Goal: Answer question/provide support

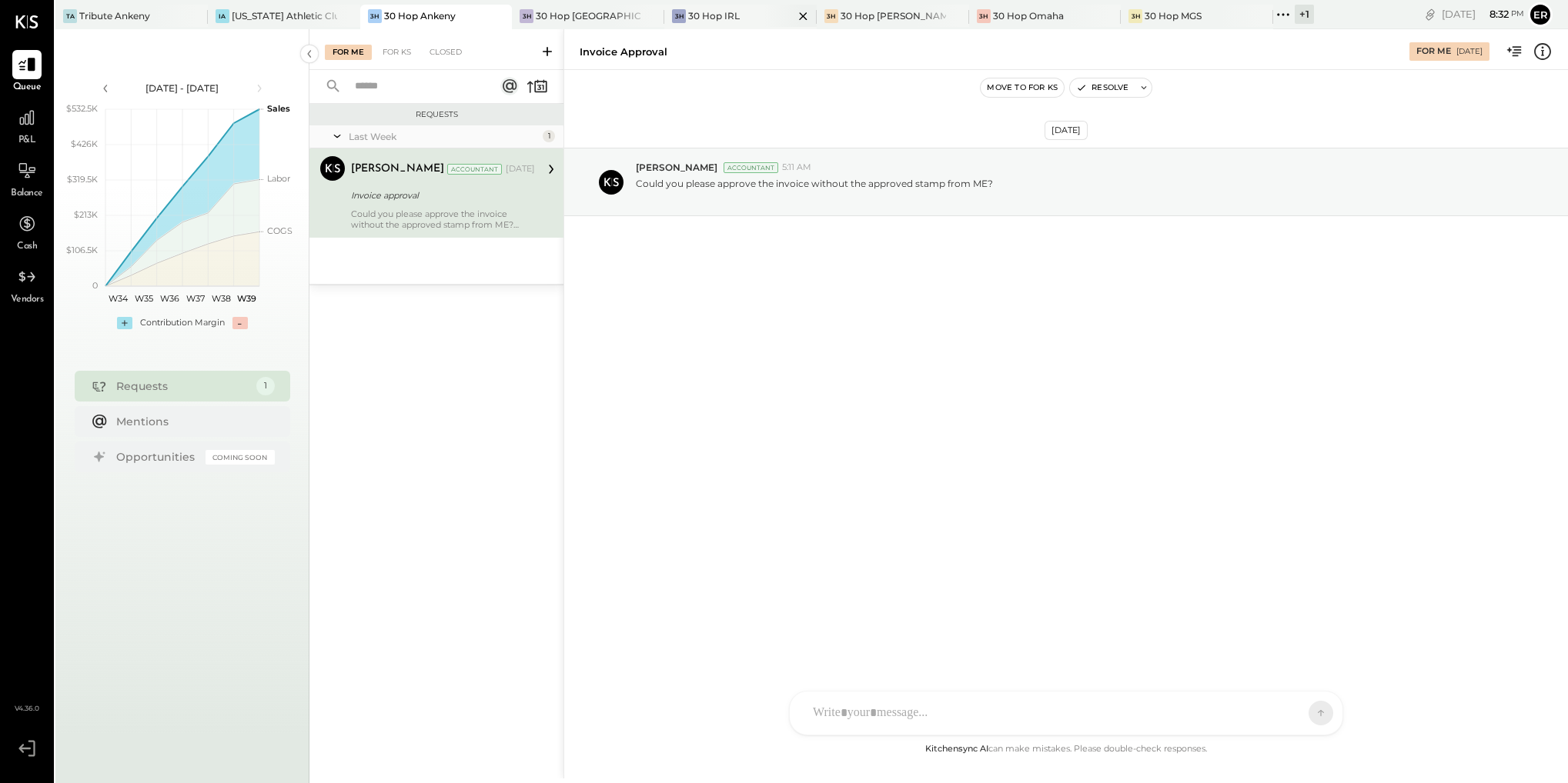
click at [708, 15] on div "3H 30 Hop IRL" at bounding box center [729, 15] width 129 height 14
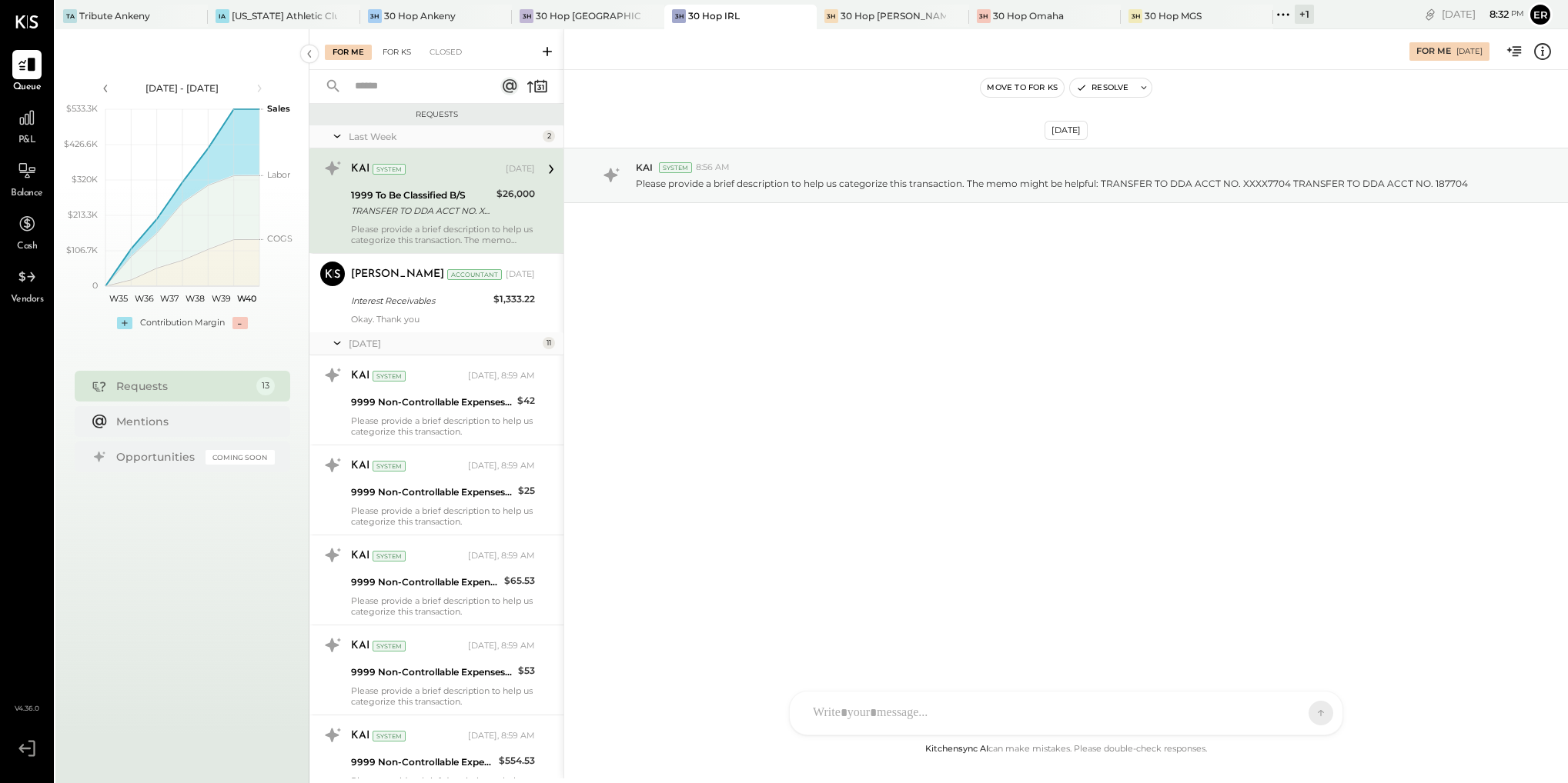
click at [388, 54] on div "For KS" at bounding box center [396, 52] width 44 height 15
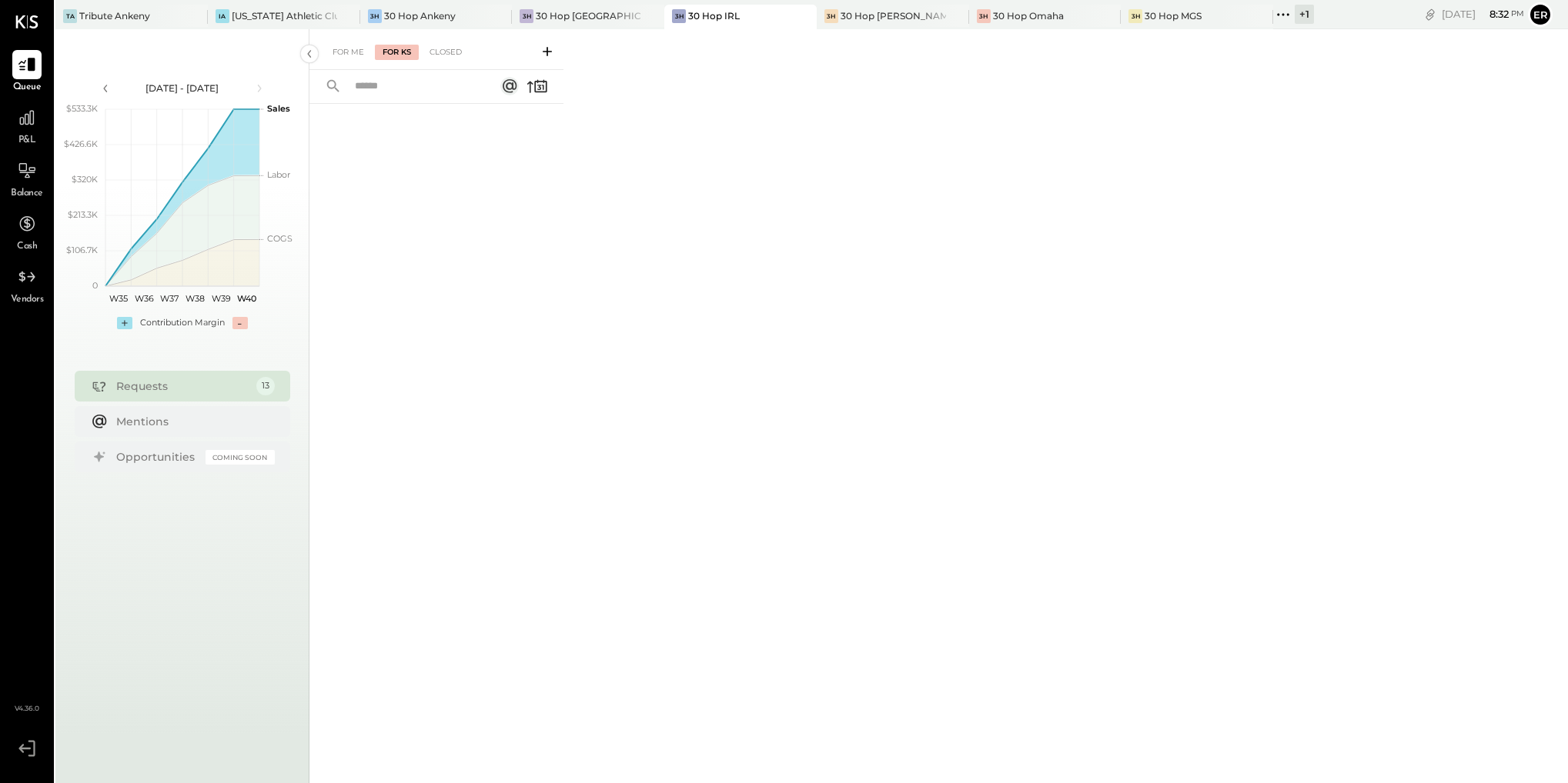
click at [548, 50] on icon at bounding box center [547, 51] width 15 height 15
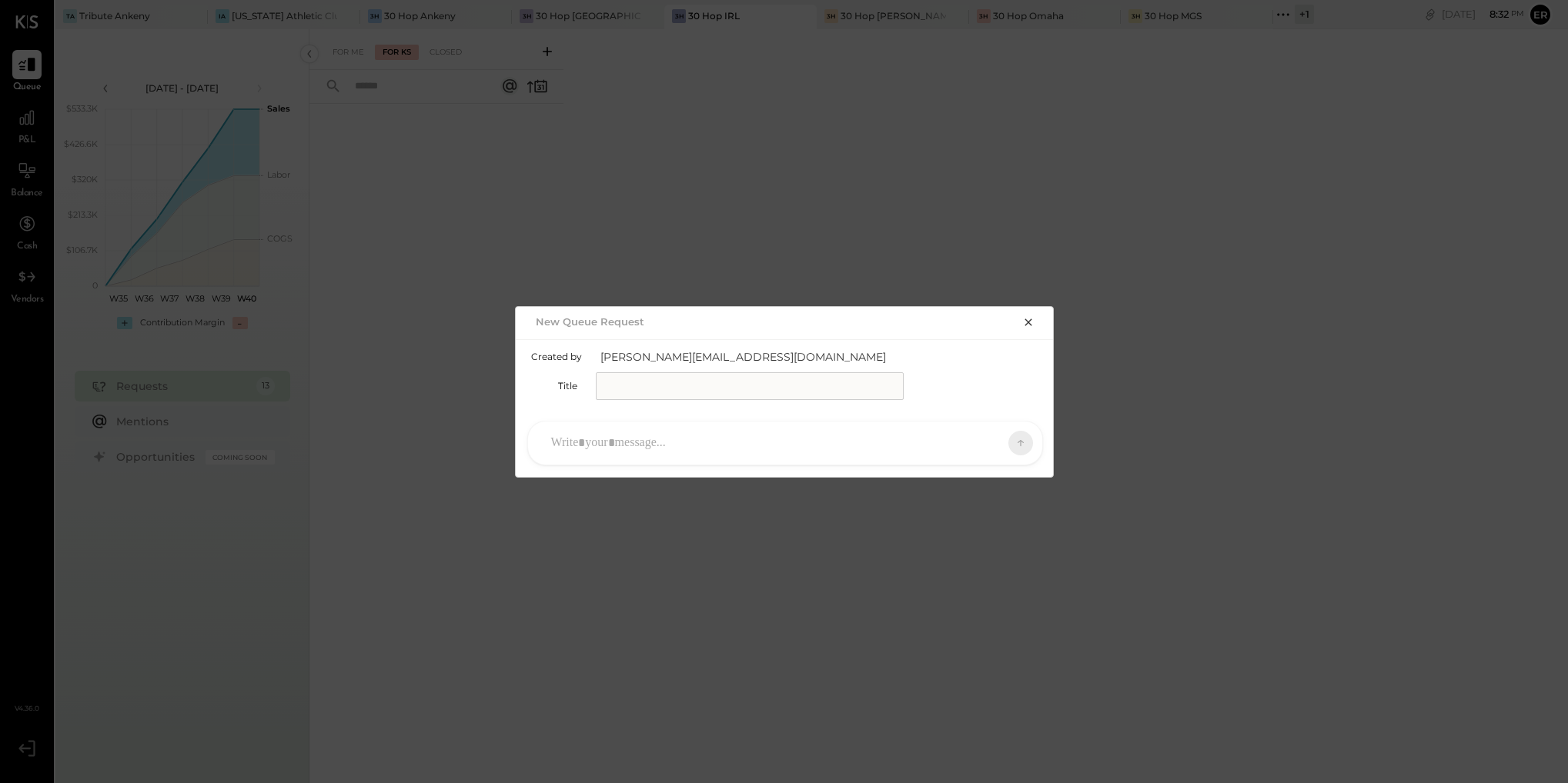
click at [681, 387] on input "text" at bounding box center [750, 387] width 308 height 28
type input "**********"
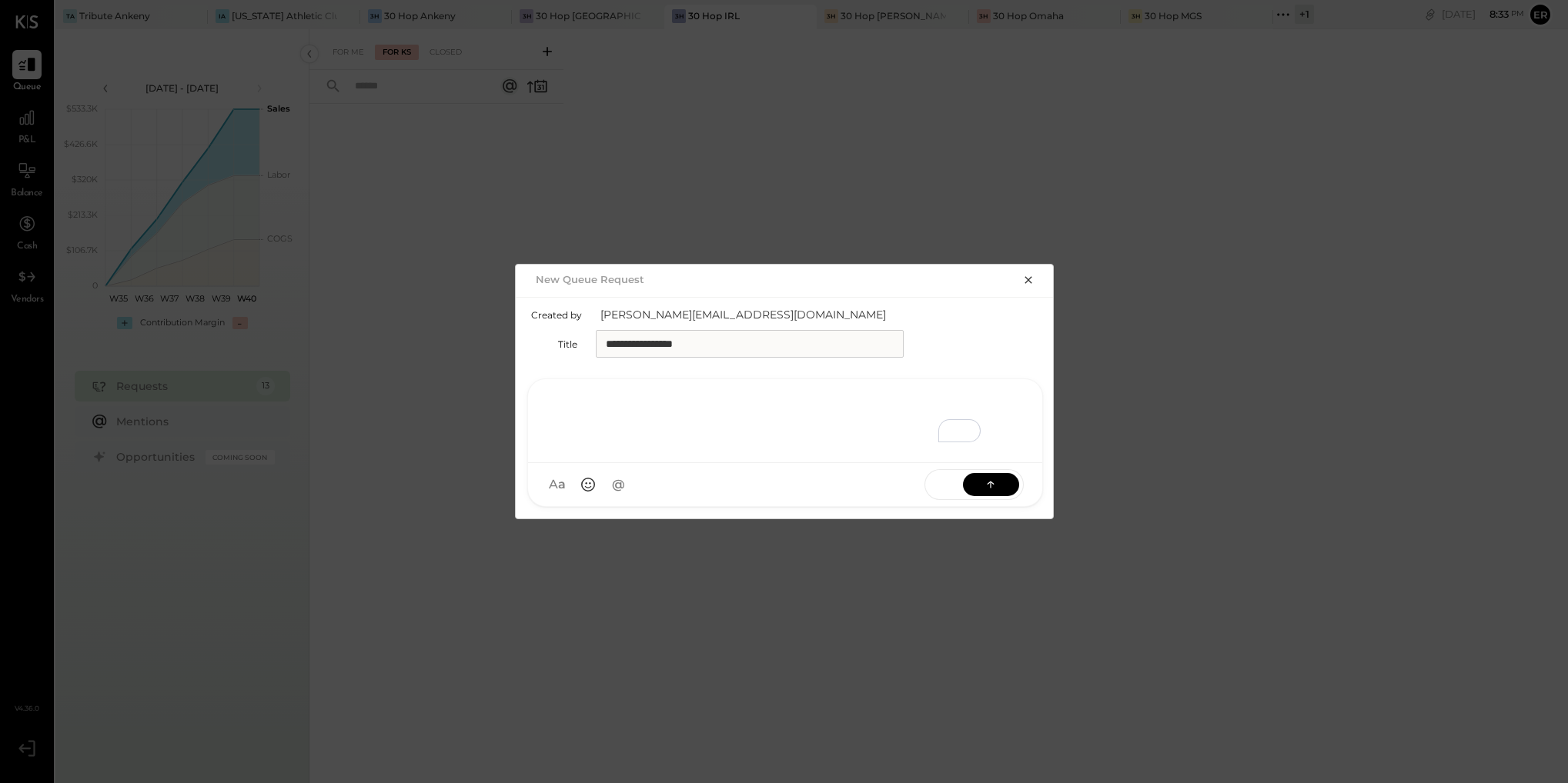
paste div "To enrich screen reader interactions, please activate Accessibility in Grammarl…"
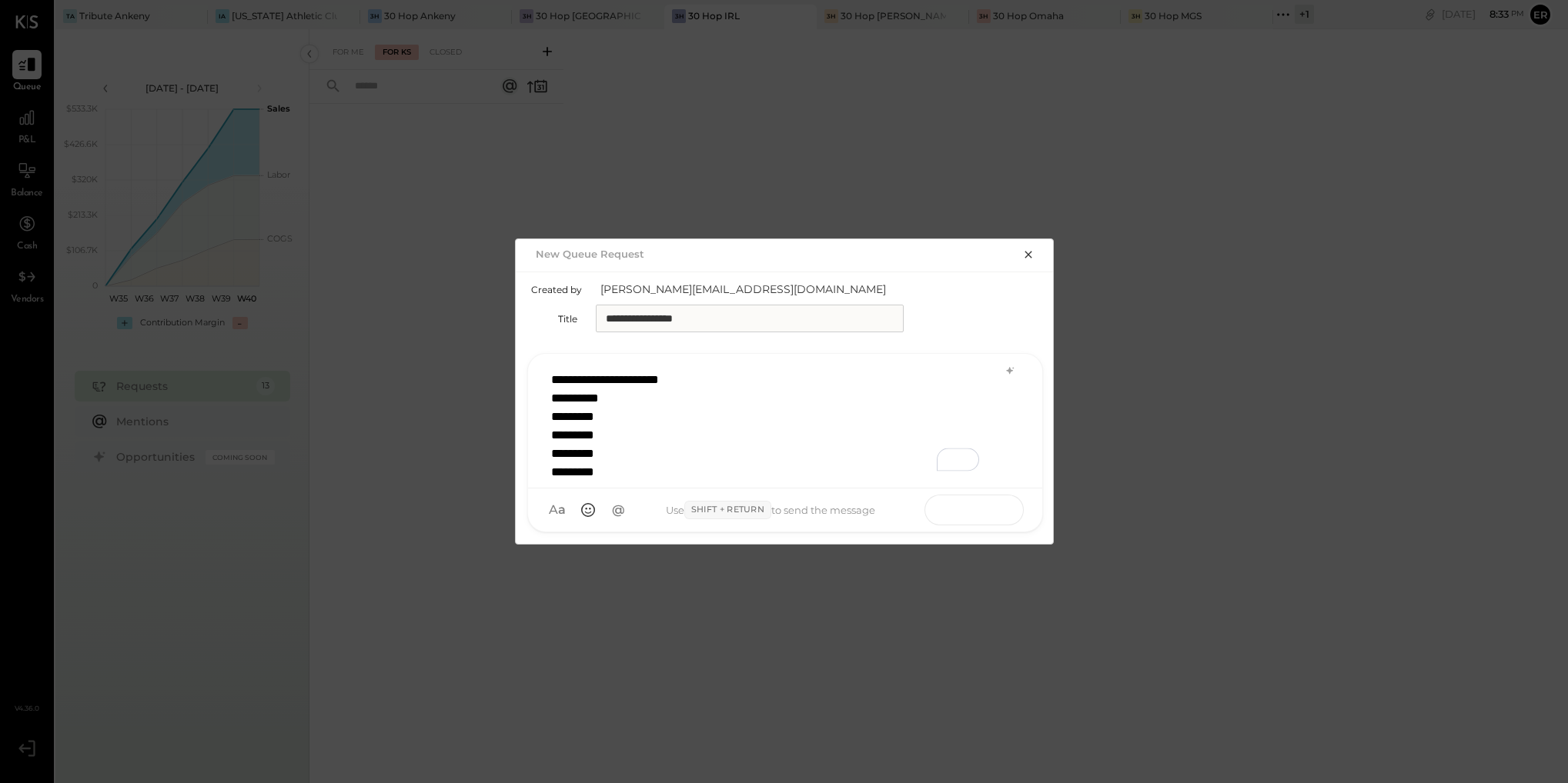
click at [1001, 514] on button at bounding box center [991, 510] width 56 height 23
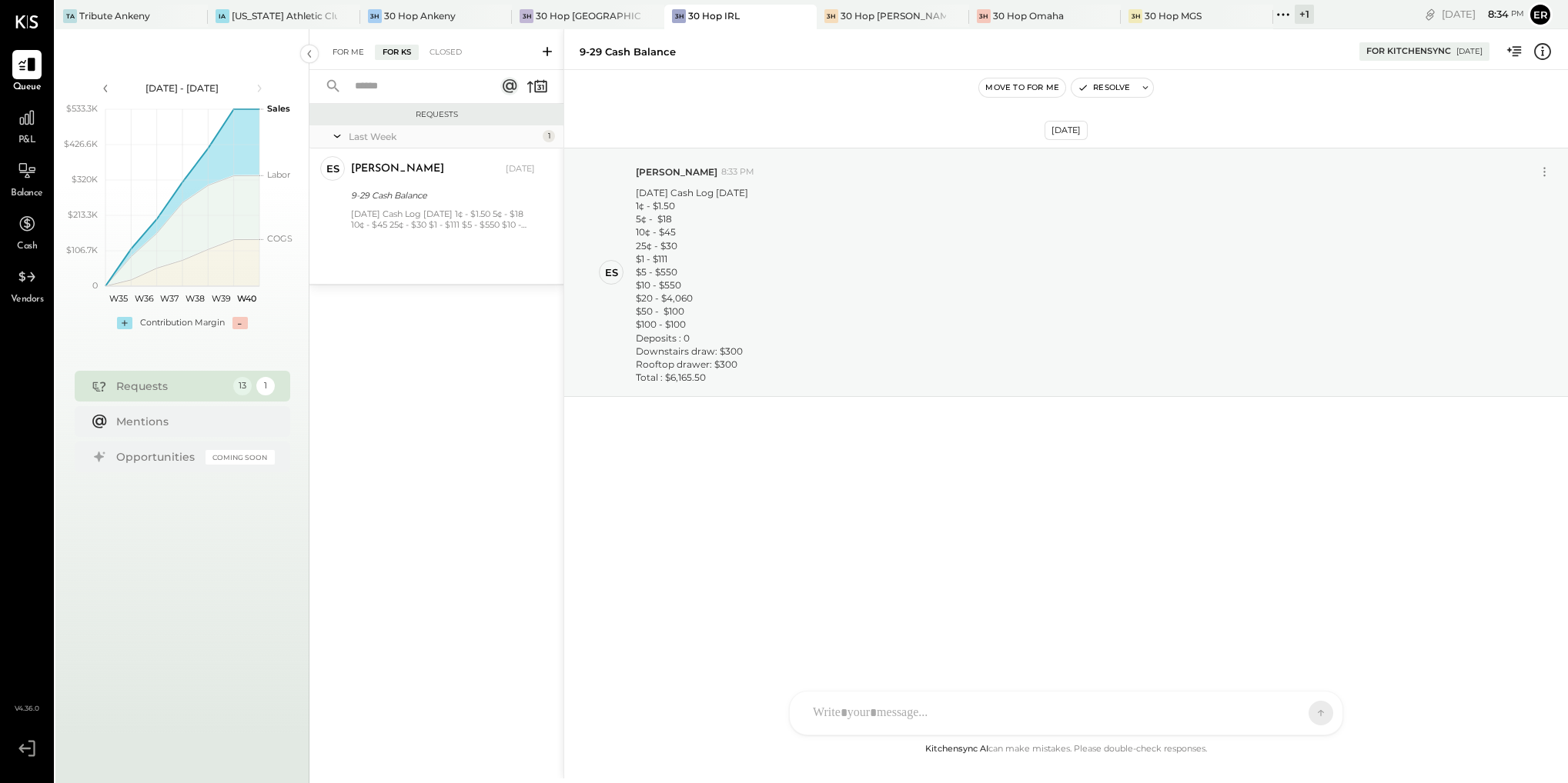
click at [341, 46] on div "For Me" at bounding box center [348, 52] width 47 height 15
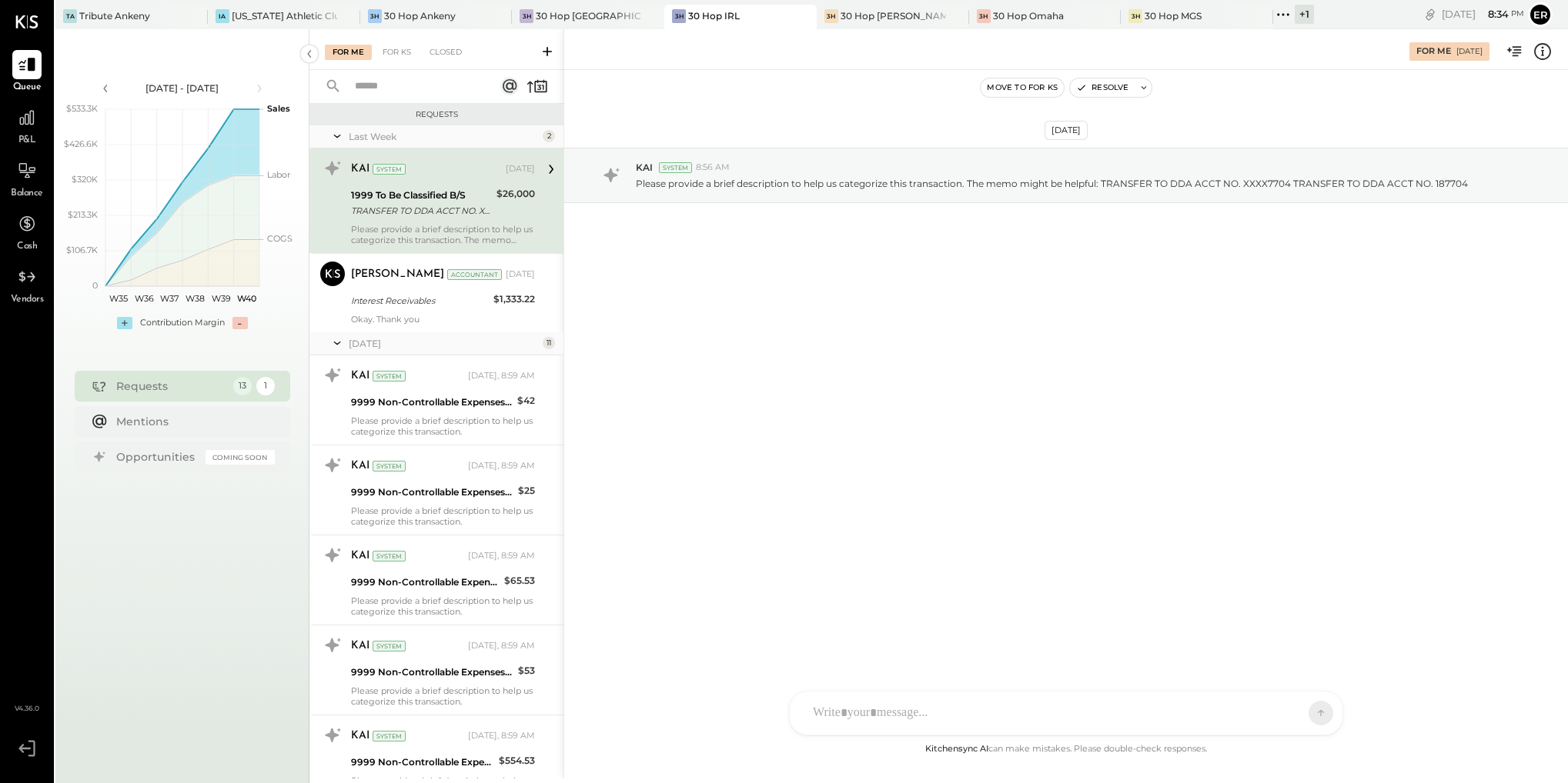
click at [1007, 712] on div at bounding box center [1066, 713] width 553 height 43
click at [1289, 714] on icon at bounding box center [1291, 712] width 15 height 15
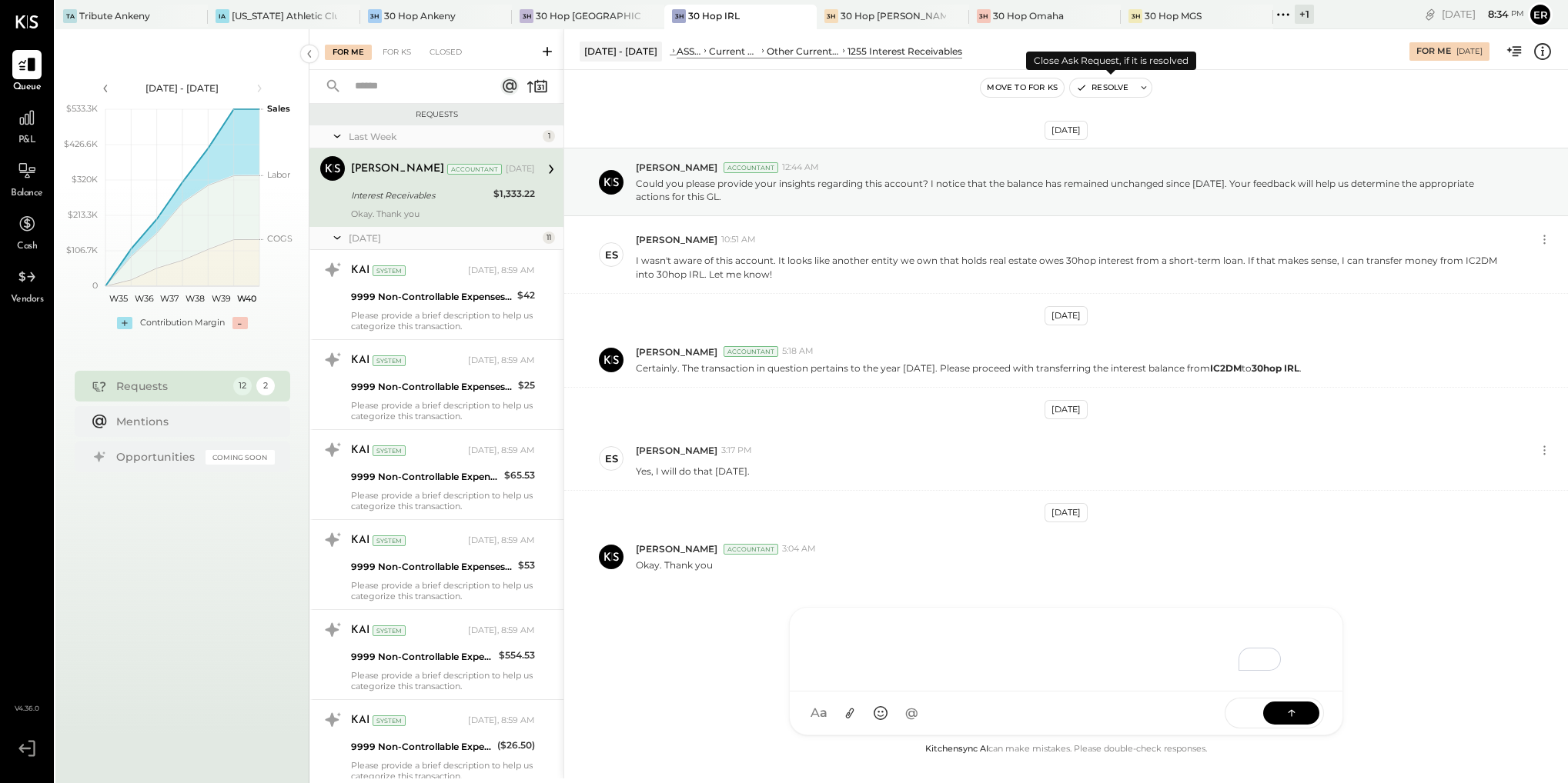
click at [1106, 89] on button "Resolve" at bounding box center [1102, 87] width 64 height 19
